Goal: Information Seeking & Learning: Understand process/instructions

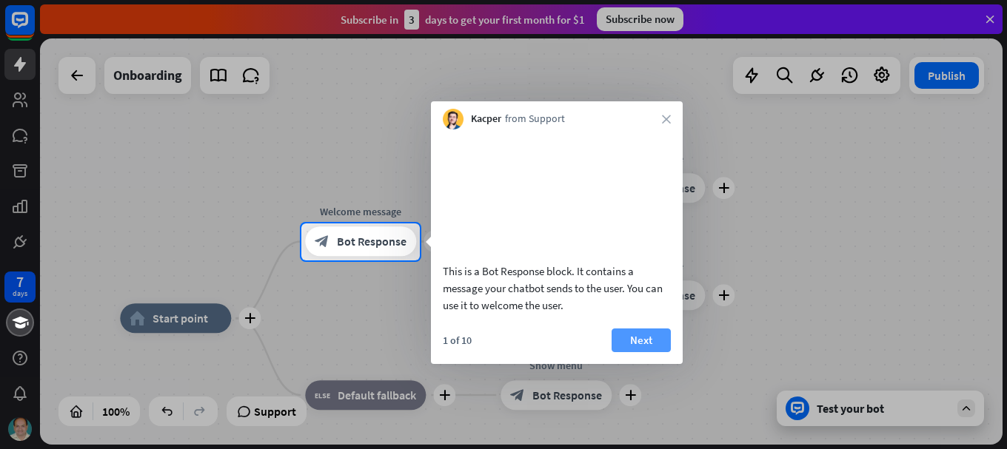
click at [644, 352] on button "Next" at bounding box center [641, 341] width 59 height 24
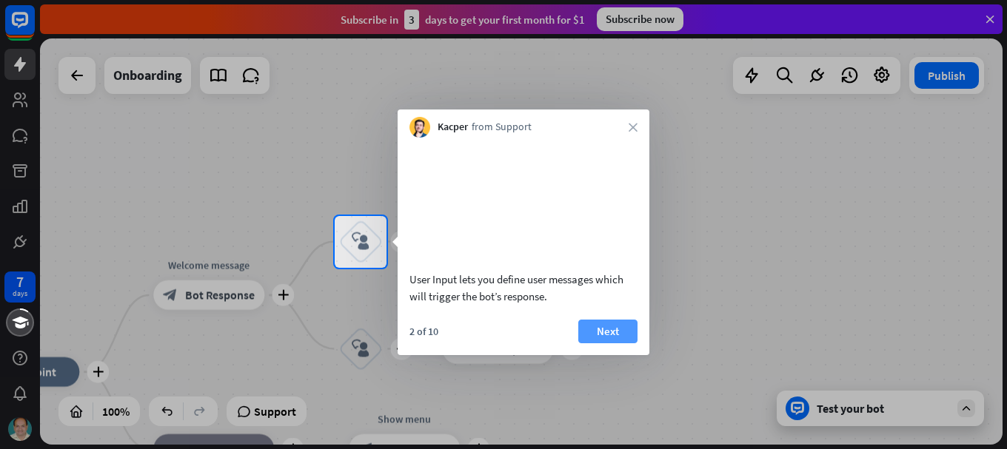
click at [607, 344] on button "Next" at bounding box center [607, 332] width 59 height 24
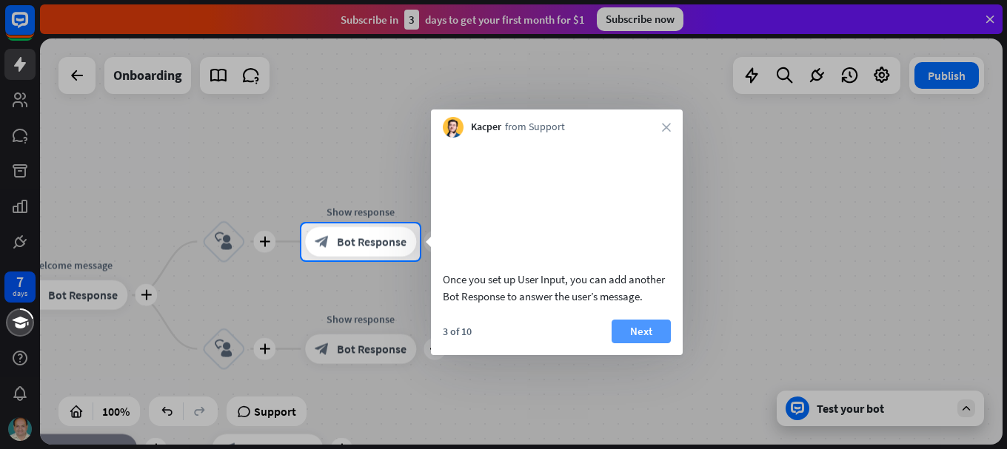
click at [646, 344] on button "Next" at bounding box center [641, 332] width 59 height 24
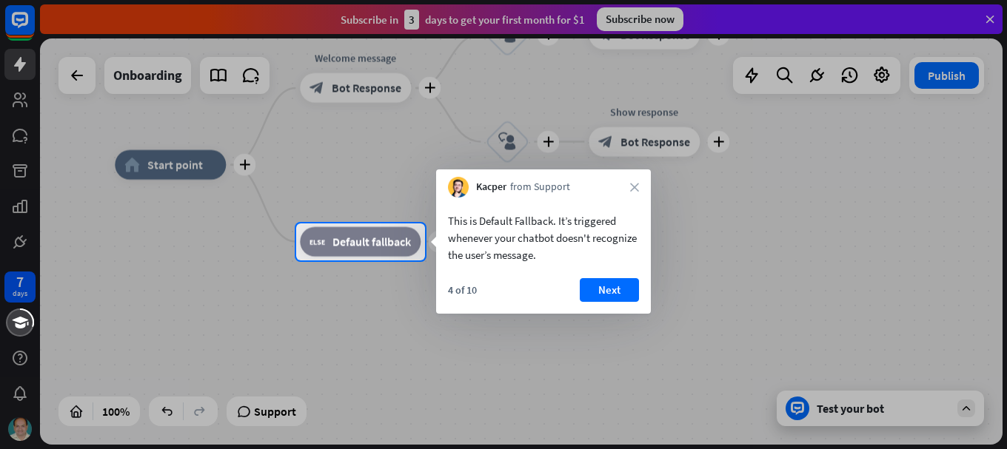
click at [639, 184] on div "Kacper from Support close" at bounding box center [543, 184] width 215 height 28
click at [639, 187] on div "Kacper from Support close" at bounding box center [543, 184] width 215 height 28
click at [613, 284] on button "Next" at bounding box center [609, 290] width 59 height 24
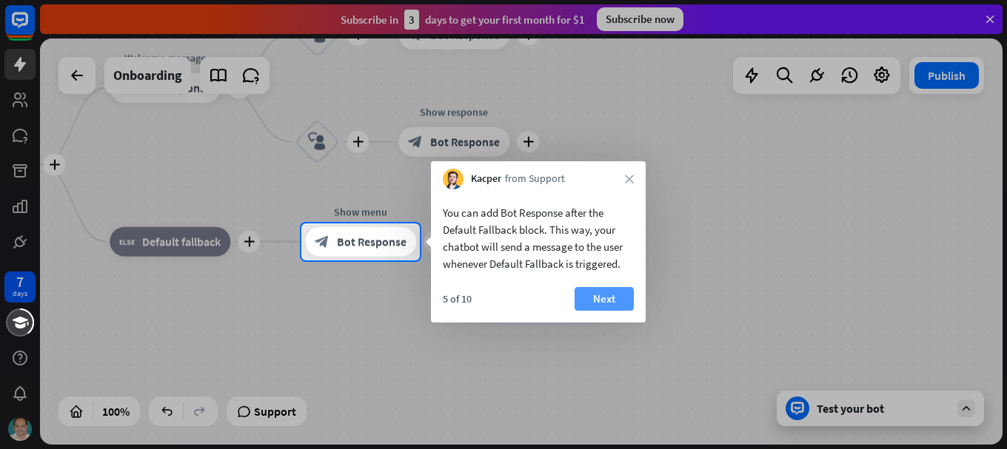
click at [625, 294] on button "Next" at bounding box center [604, 299] width 59 height 24
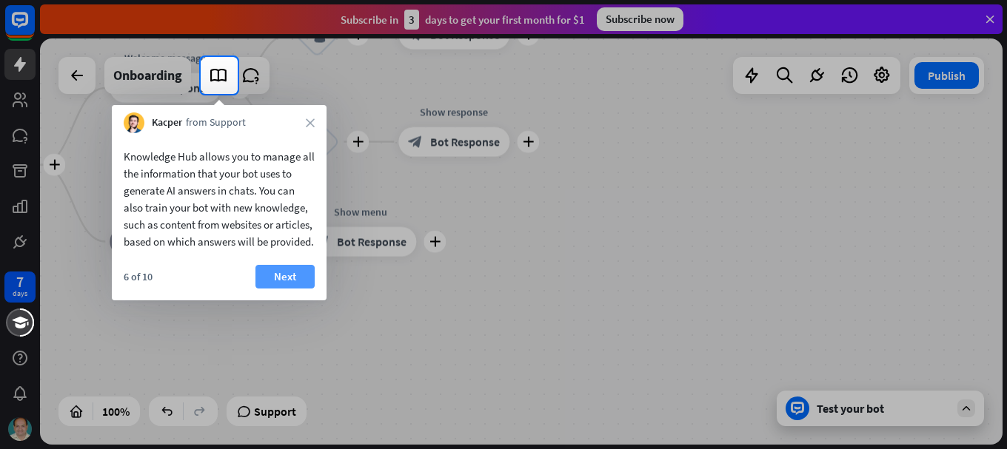
click at [290, 289] on button "Next" at bounding box center [284, 277] width 59 height 24
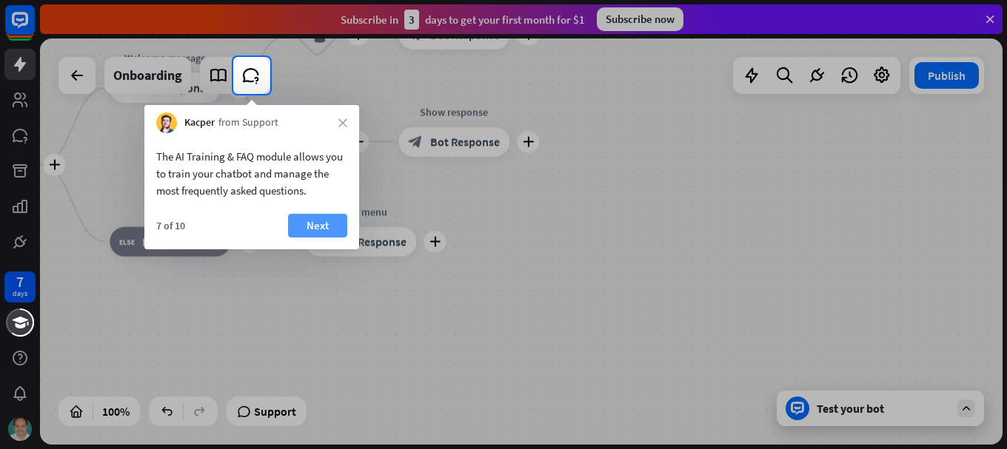
click at [338, 230] on button "Next" at bounding box center [317, 226] width 59 height 24
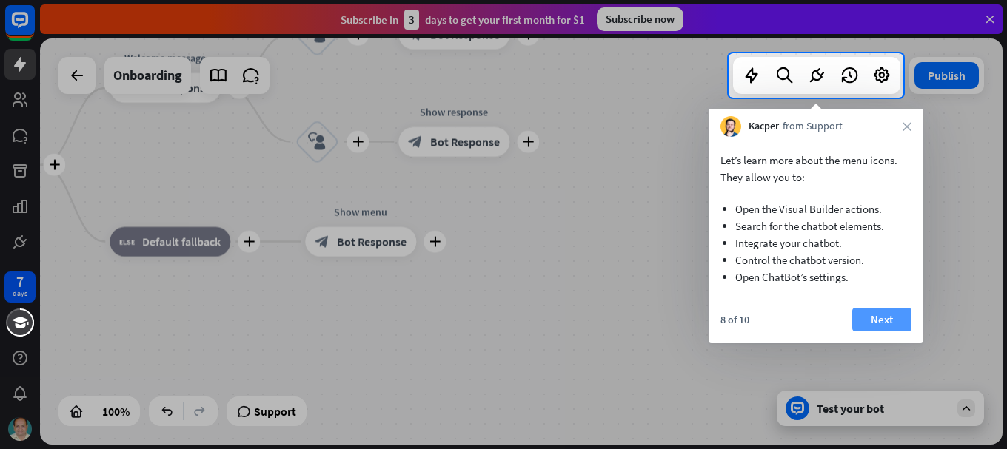
click at [870, 322] on button "Next" at bounding box center [881, 320] width 59 height 24
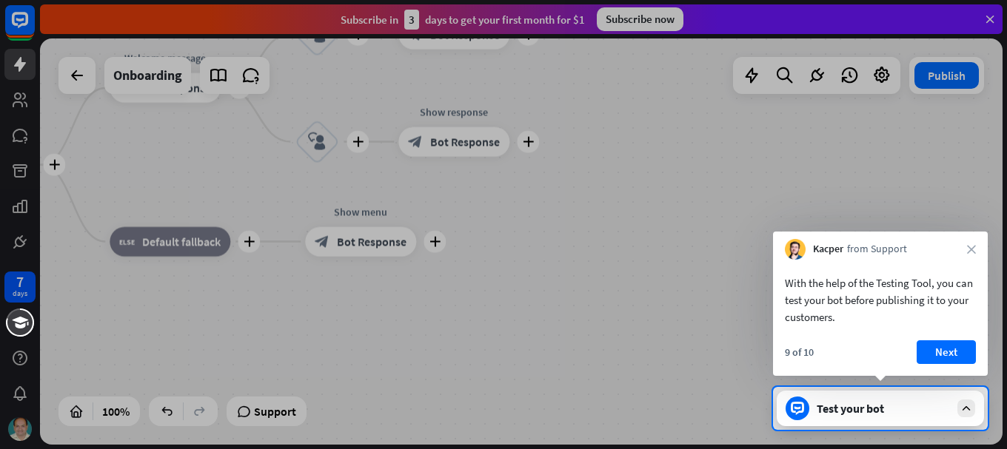
click at [945, 353] on button "Next" at bounding box center [946, 353] width 59 height 24
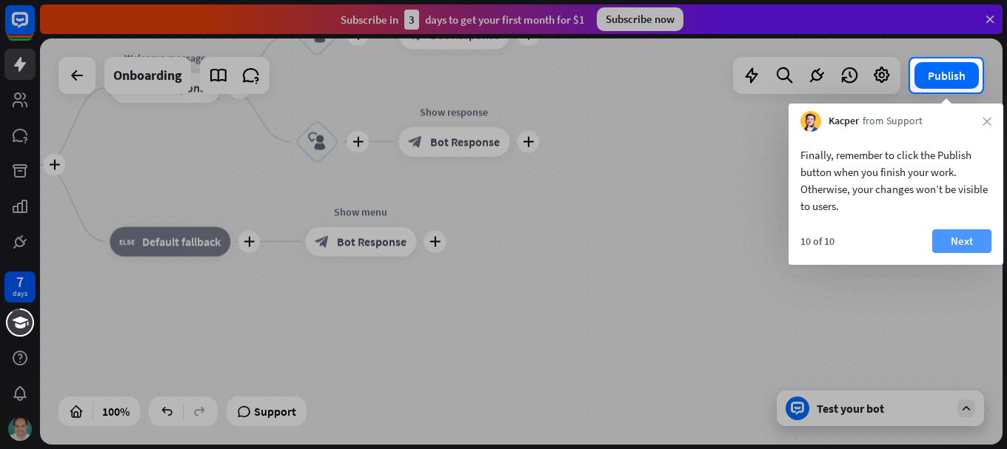
click at [963, 241] on button "Next" at bounding box center [961, 242] width 59 height 24
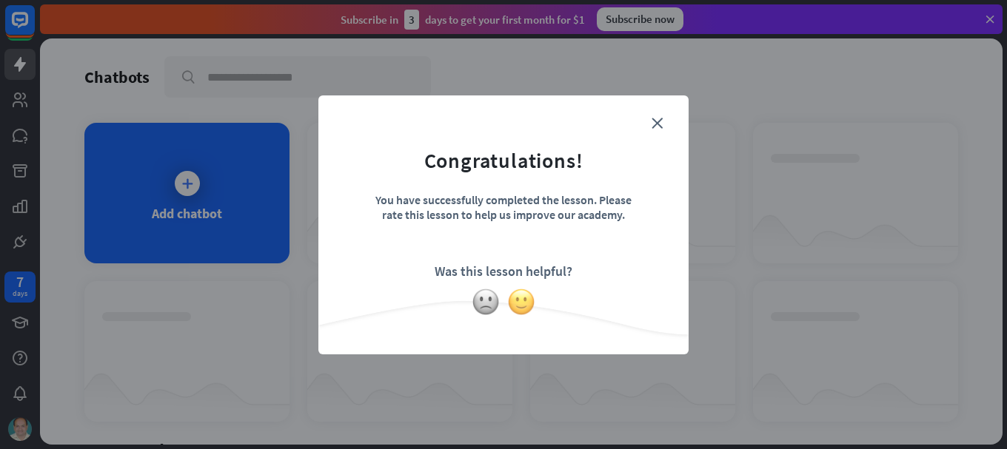
click at [526, 301] on img at bounding box center [521, 302] width 28 height 28
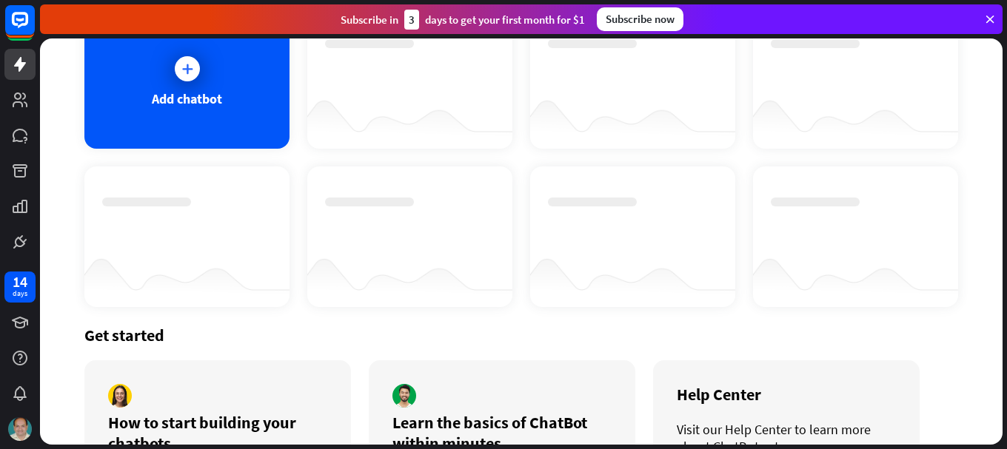
scroll to position [211, 0]
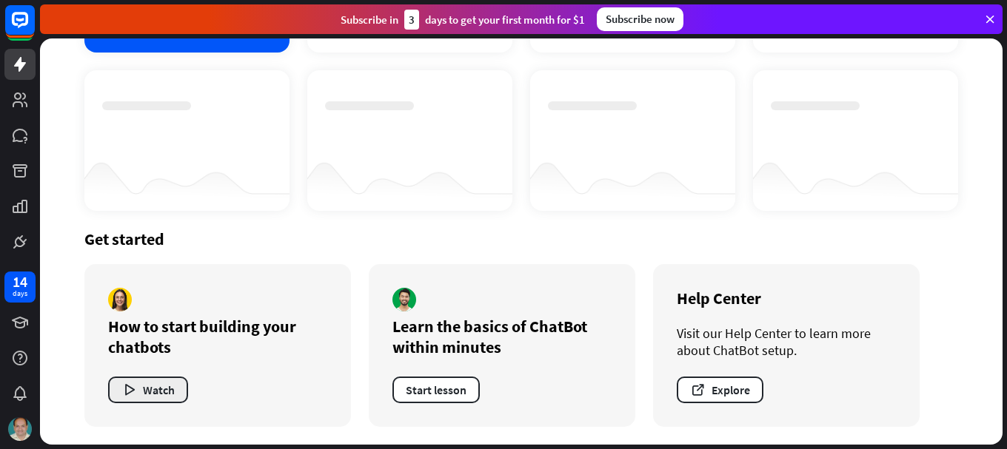
click at [150, 395] on button "Watch" at bounding box center [148, 390] width 80 height 27
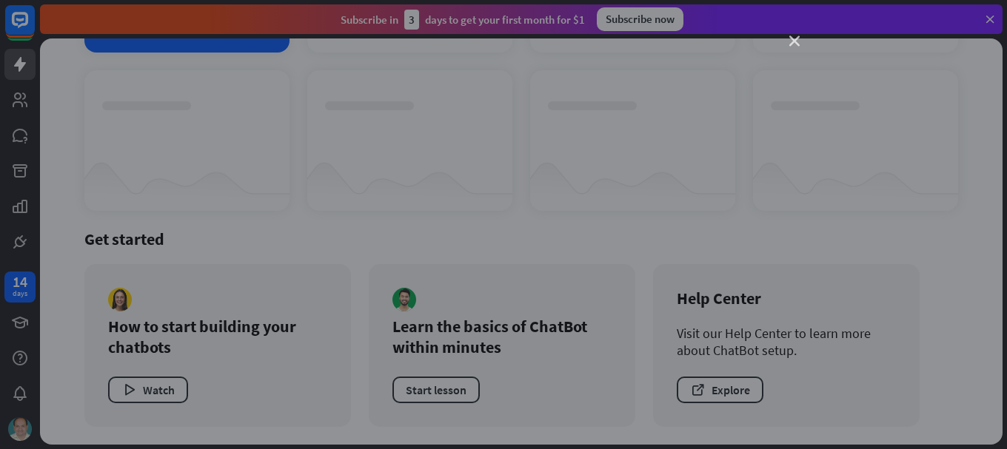
click at [792, 39] on icon "close" at bounding box center [794, 41] width 10 height 10
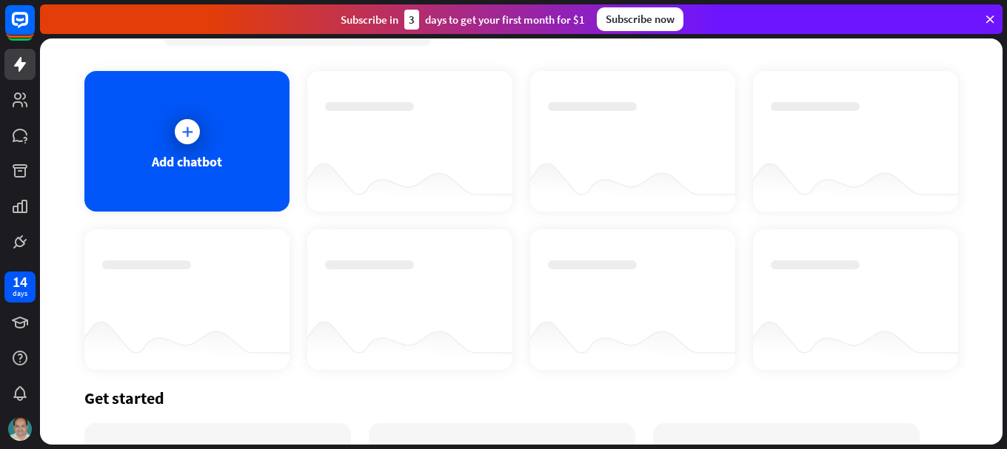
scroll to position [0, 0]
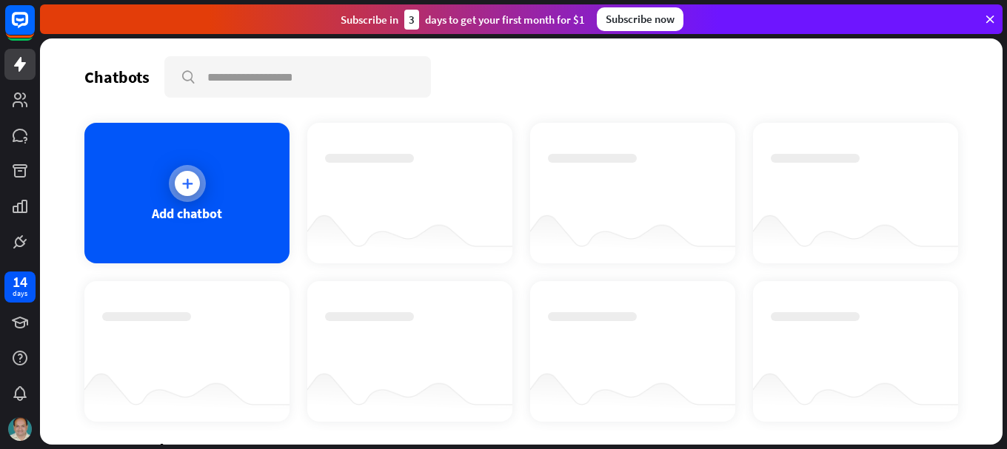
click at [191, 190] on icon at bounding box center [187, 183] width 15 height 15
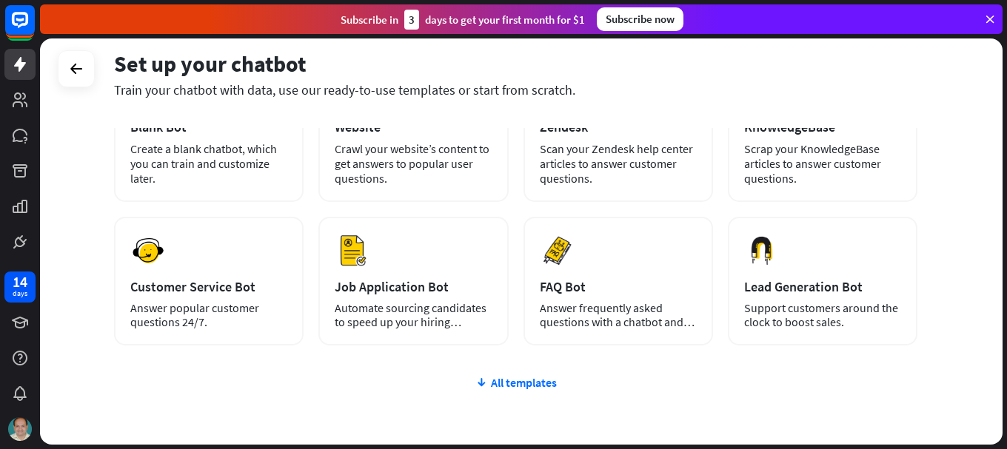
scroll to position [206, 0]
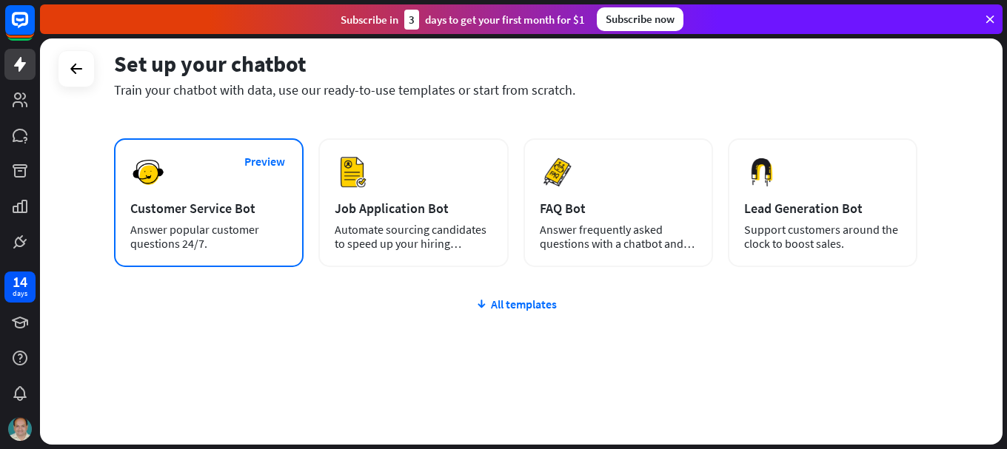
click at [194, 213] on div "Customer Service Bot" at bounding box center [208, 208] width 157 height 17
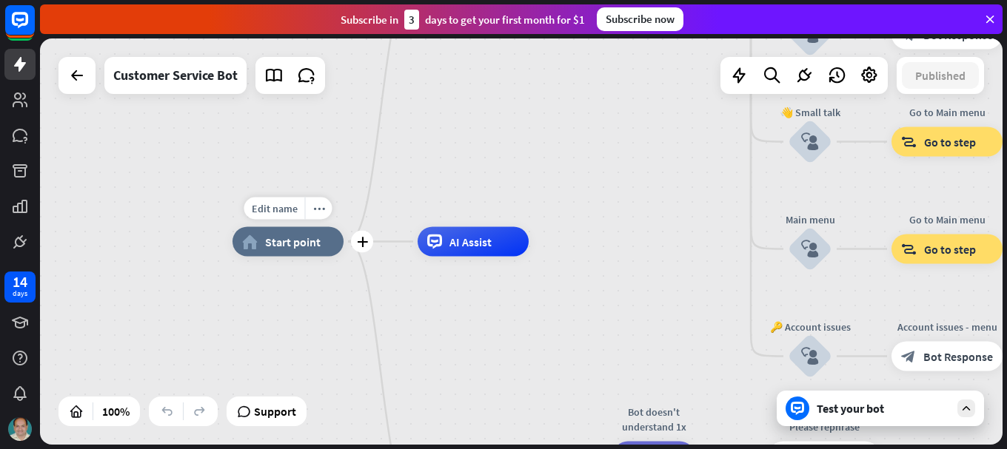
click at [292, 244] on span "Start point" at bounding box center [293, 242] width 56 height 15
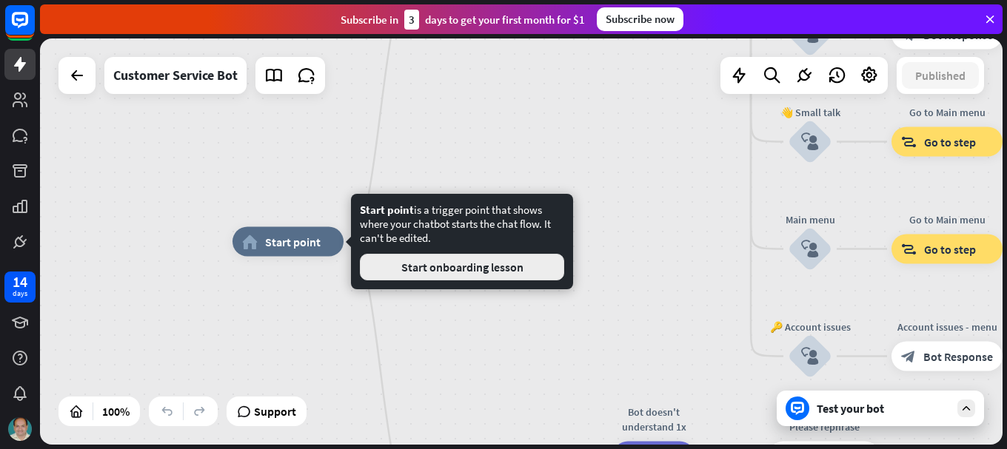
click at [464, 267] on button "Start onboarding lesson" at bounding box center [462, 267] width 204 height 27
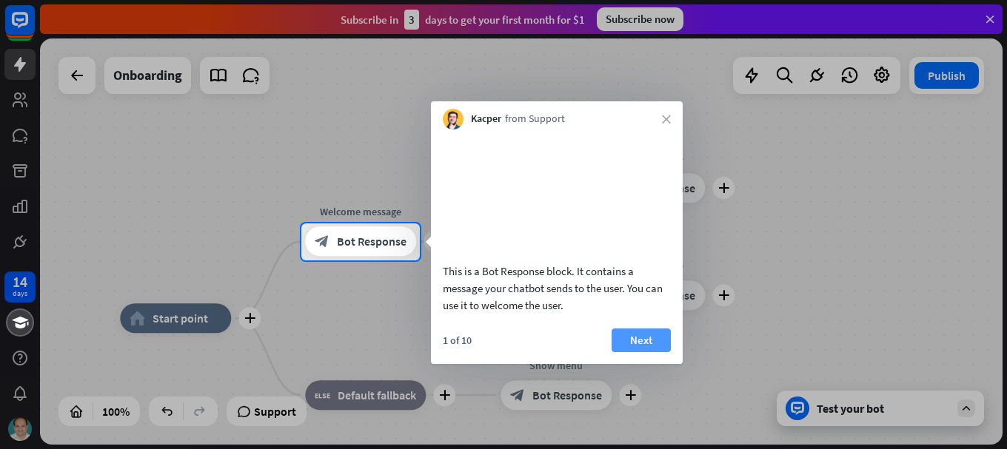
click at [646, 352] on button "Next" at bounding box center [641, 341] width 59 height 24
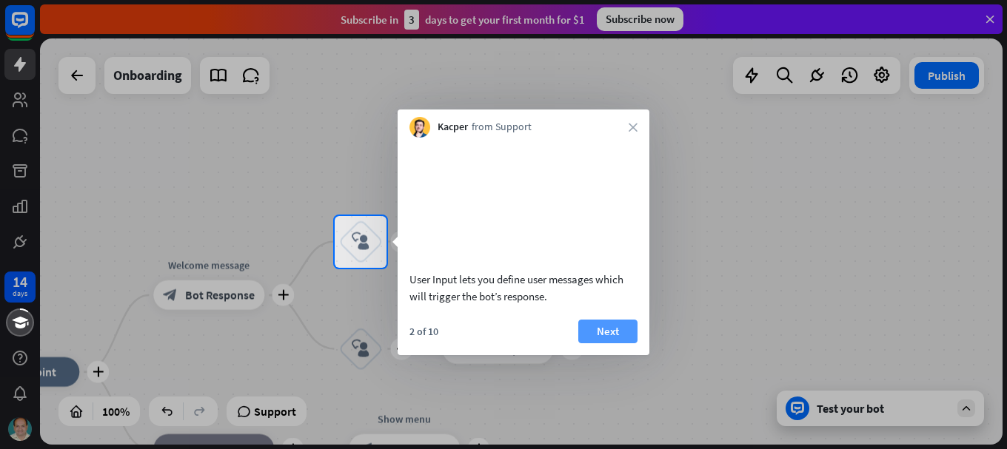
click at [602, 344] on button "Next" at bounding box center [607, 332] width 59 height 24
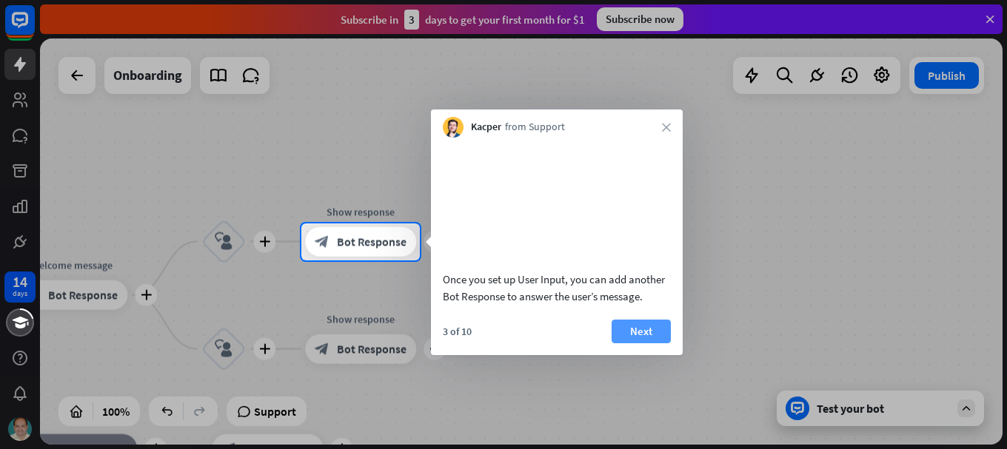
click at [626, 344] on button "Next" at bounding box center [641, 332] width 59 height 24
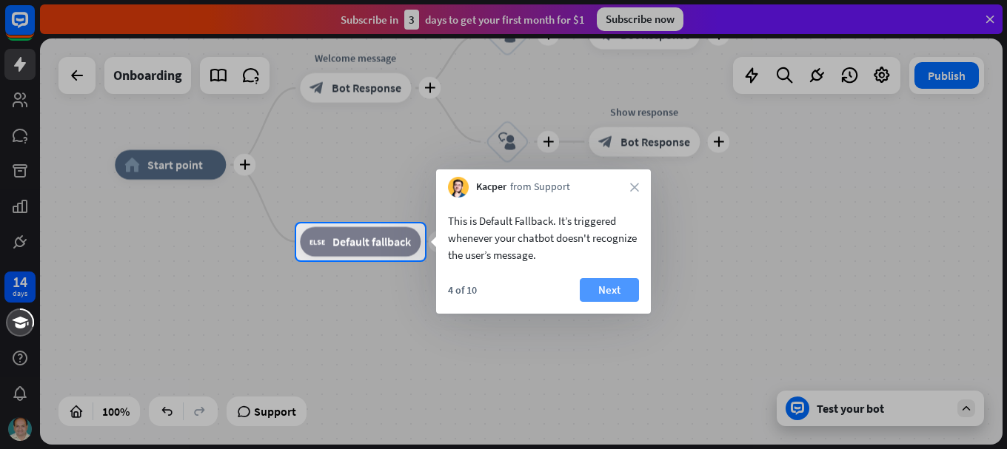
click at [599, 292] on button "Next" at bounding box center [609, 290] width 59 height 24
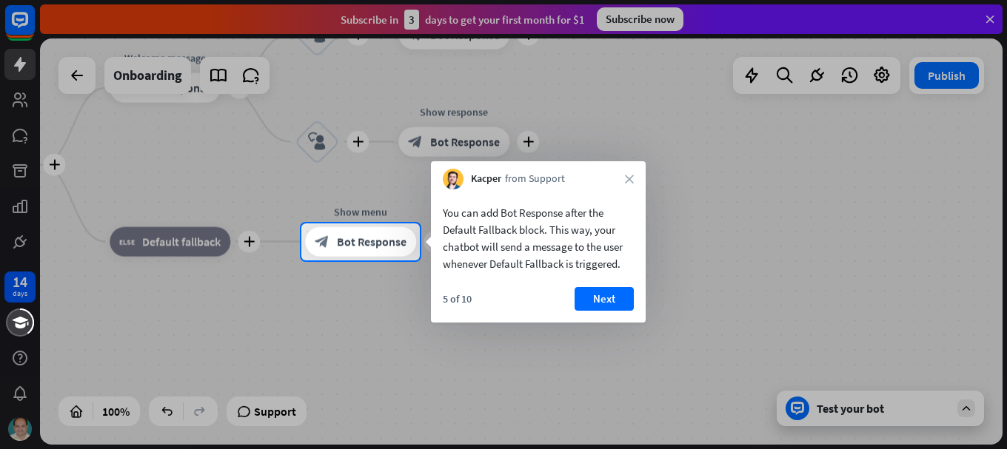
click at [599, 296] on button "Next" at bounding box center [604, 299] width 59 height 24
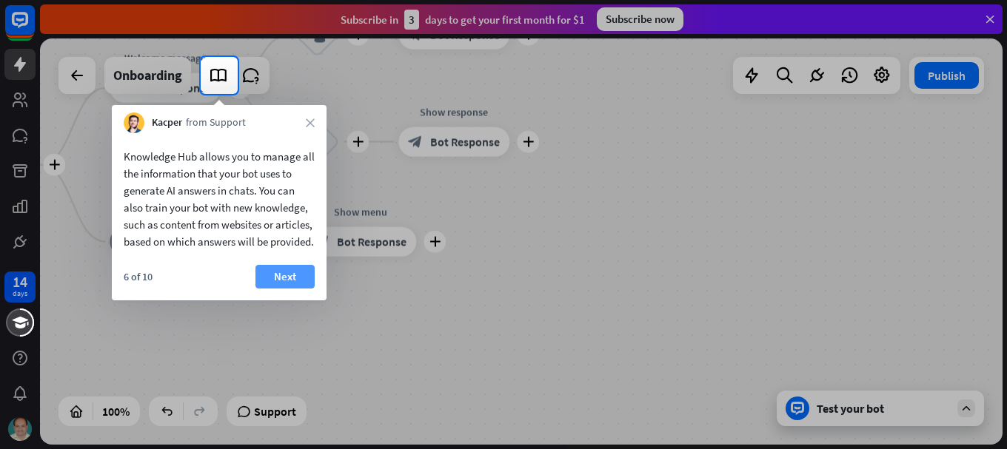
click at [288, 289] on button "Next" at bounding box center [284, 277] width 59 height 24
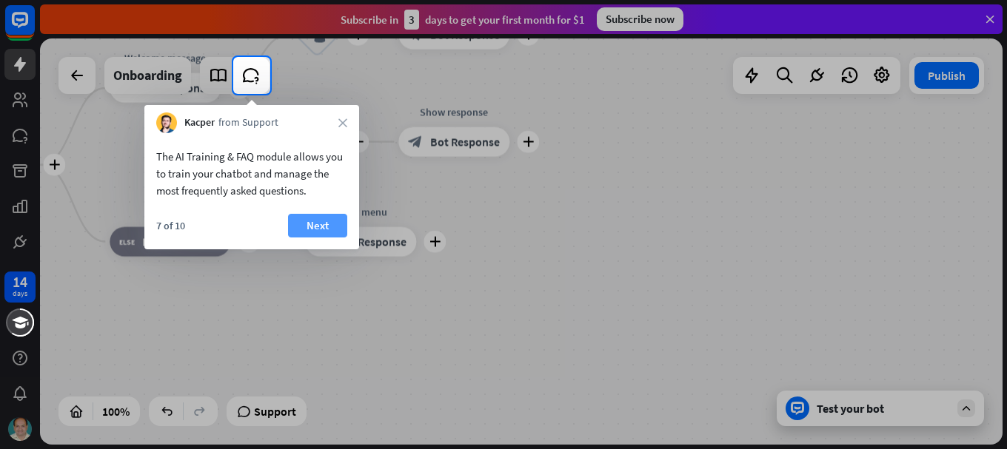
click at [323, 221] on button "Next" at bounding box center [317, 226] width 59 height 24
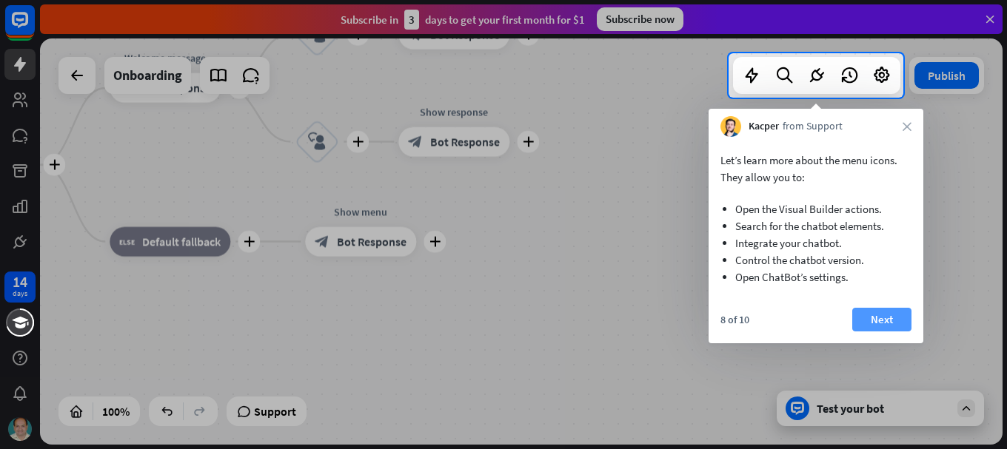
click at [871, 321] on button "Next" at bounding box center [881, 320] width 59 height 24
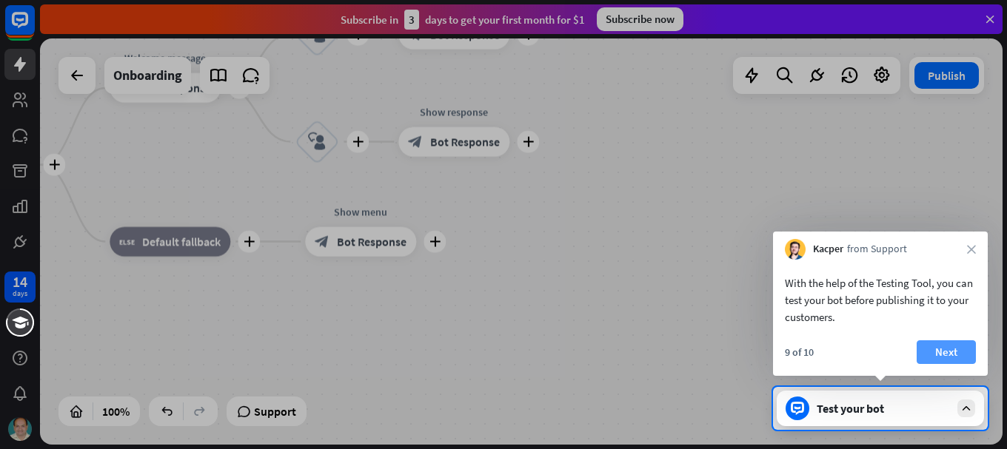
click at [947, 348] on button "Next" at bounding box center [946, 353] width 59 height 24
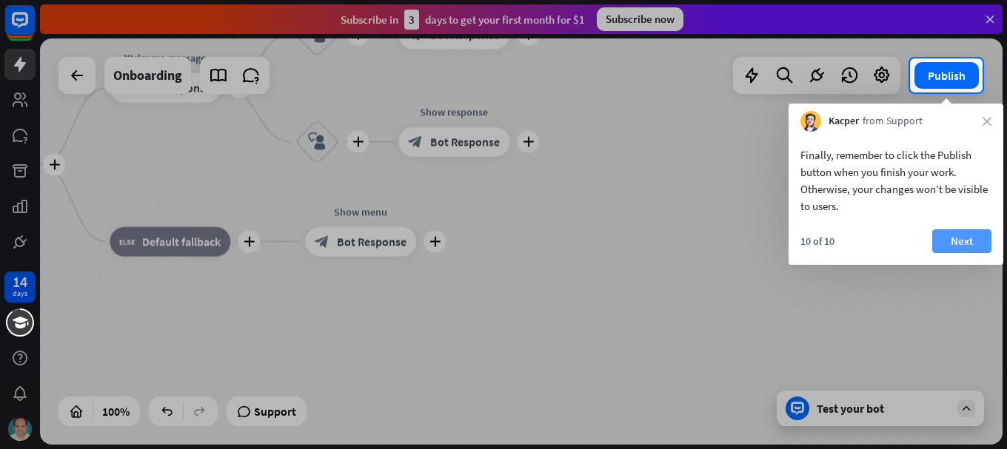
click at [951, 247] on button "Next" at bounding box center [961, 242] width 59 height 24
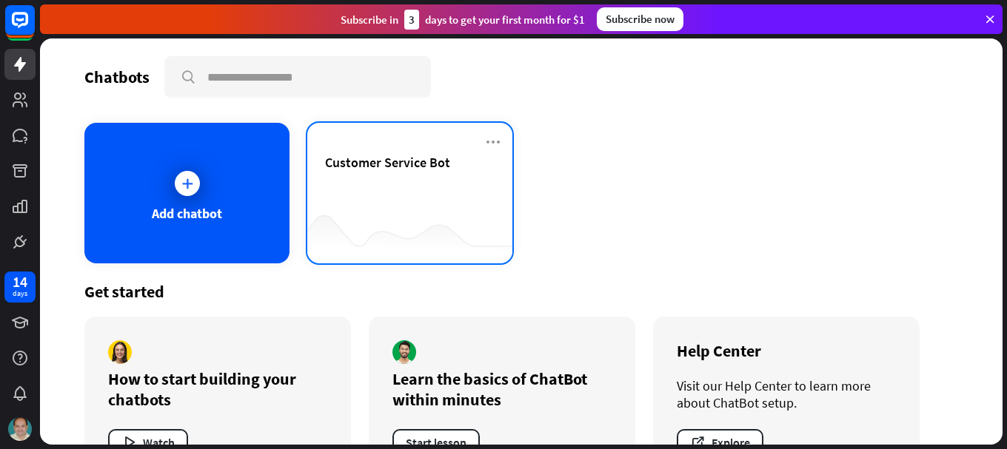
click at [412, 164] on span "Customer Service Bot" at bounding box center [387, 162] width 125 height 17
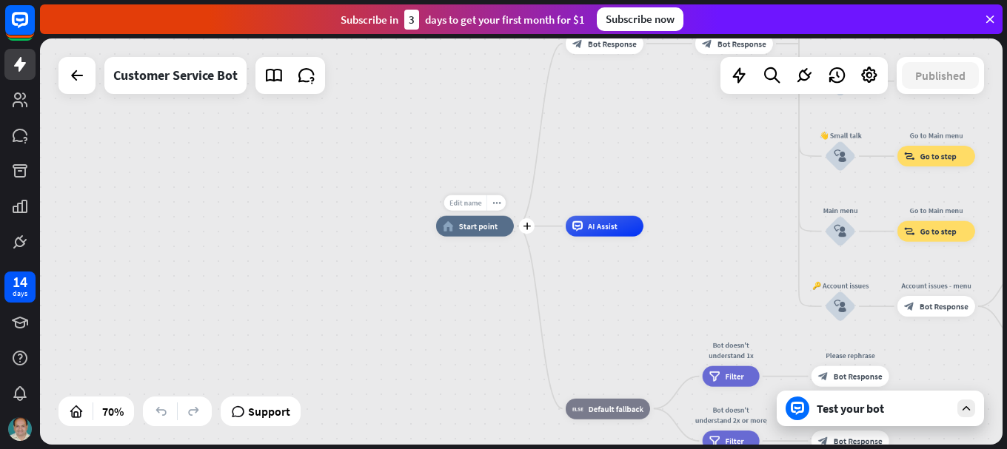
click at [458, 207] on span "Edit name" at bounding box center [465, 203] width 32 height 10
type input "**********"
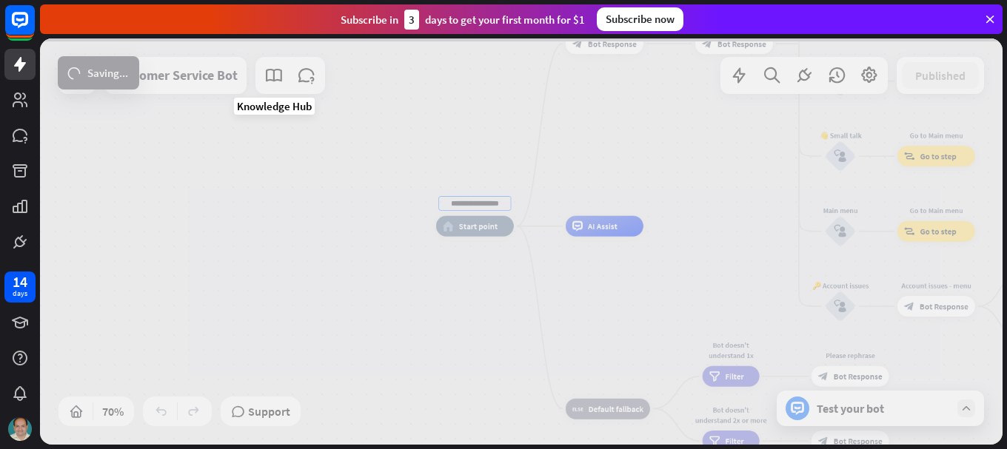
scroll to position [0, 0]
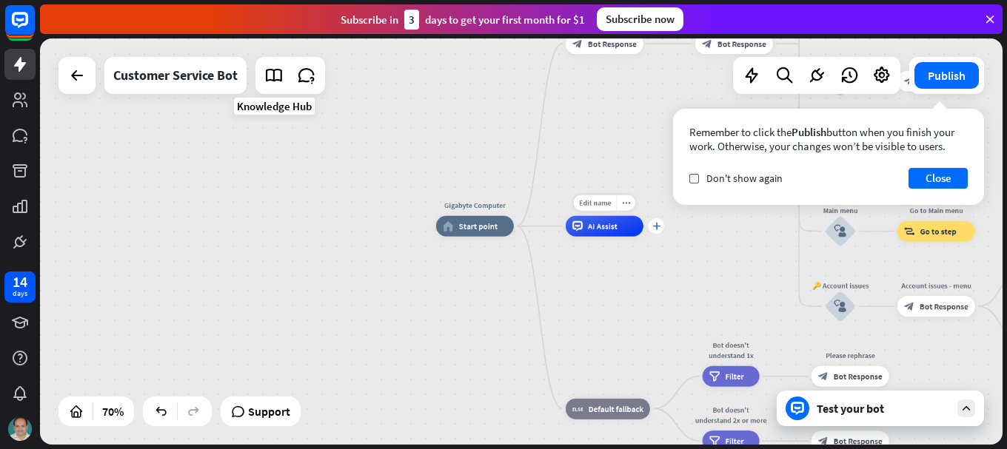
click at [653, 228] on icon "plus" at bounding box center [656, 226] width 8 height 7
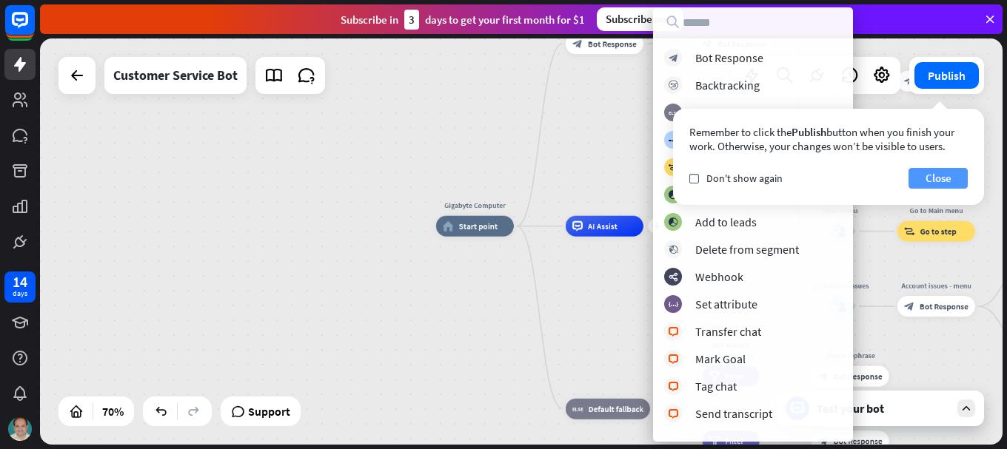
click at [951, 178] on button "Close" at bounding box center [938, 178] width 59 height 21
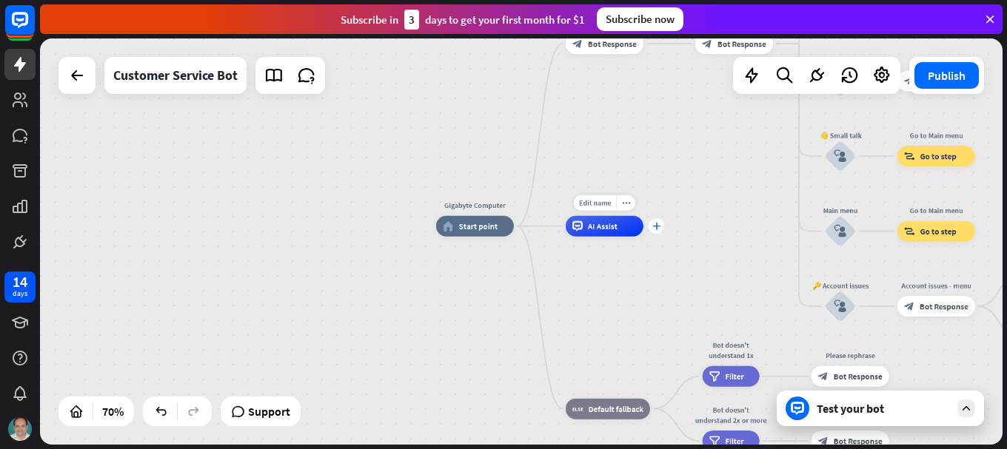
click at [655, 231] on div "plus" at bounding box center [657, 226] width 16 height 16
